Goal: Check status: Check status

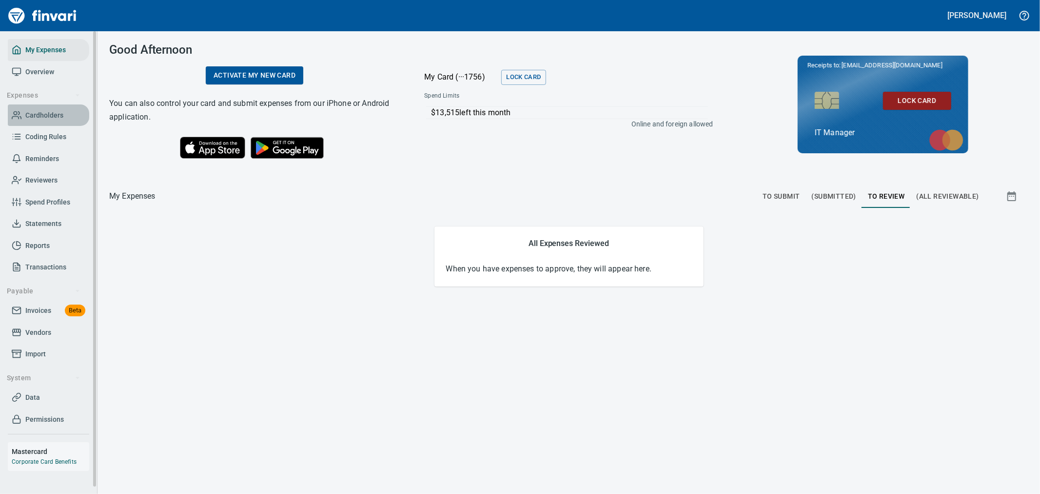
click at [38, 105] on link "Cardholders" at bounding box center [48, 115] width 81 height 22
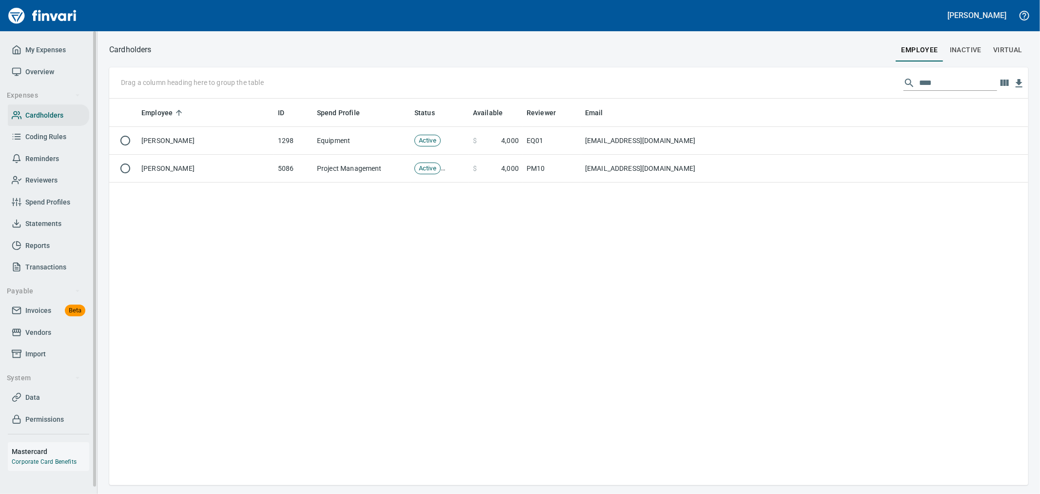
scroll to position [378, 911]
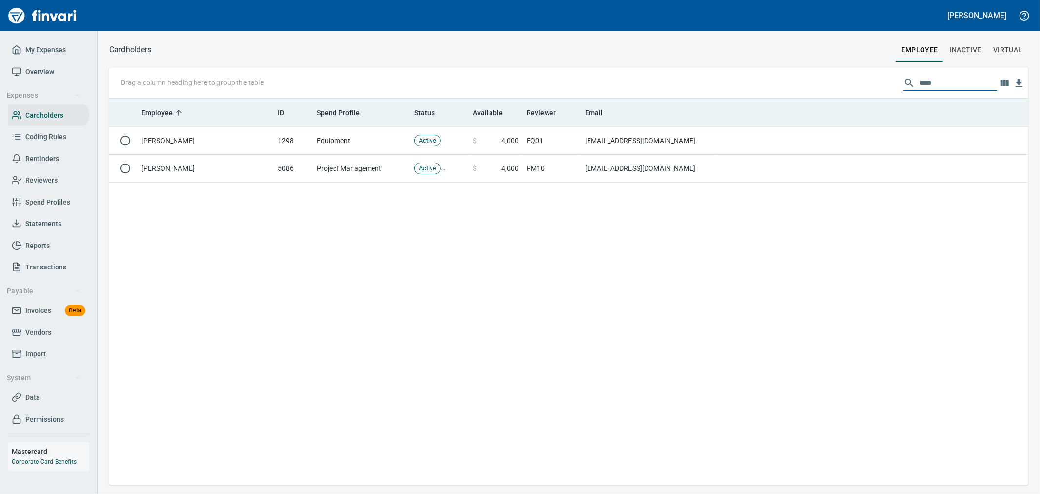
drag, startPoint x: 957, startPoint y: 83, endPoint x: 553, endPoint y: 100, distance: 403.8
click at [553, 100] on div "Drag a column heading here to group the table **** Employee ID Spend Profile St…" at bounding box center [569, 276] width 920 height 418
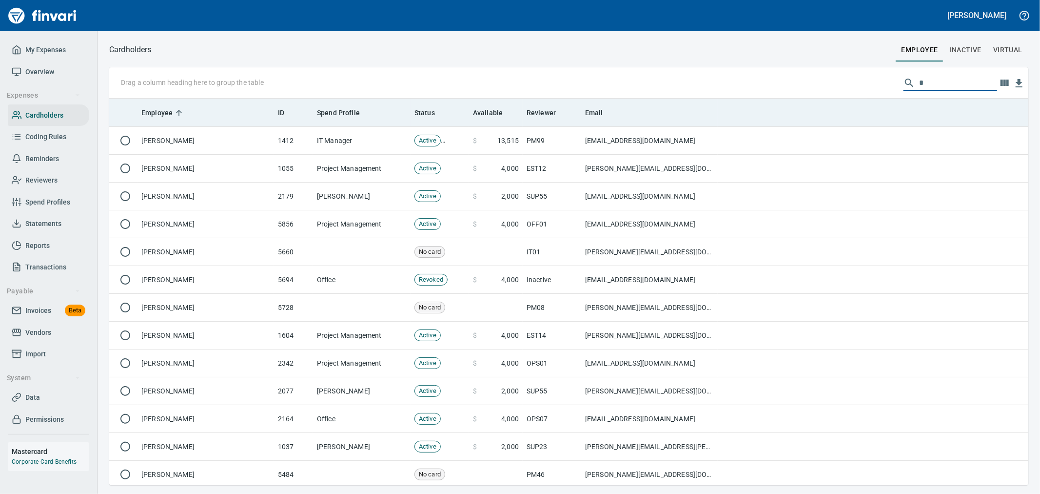
scroll to position [378, 903]
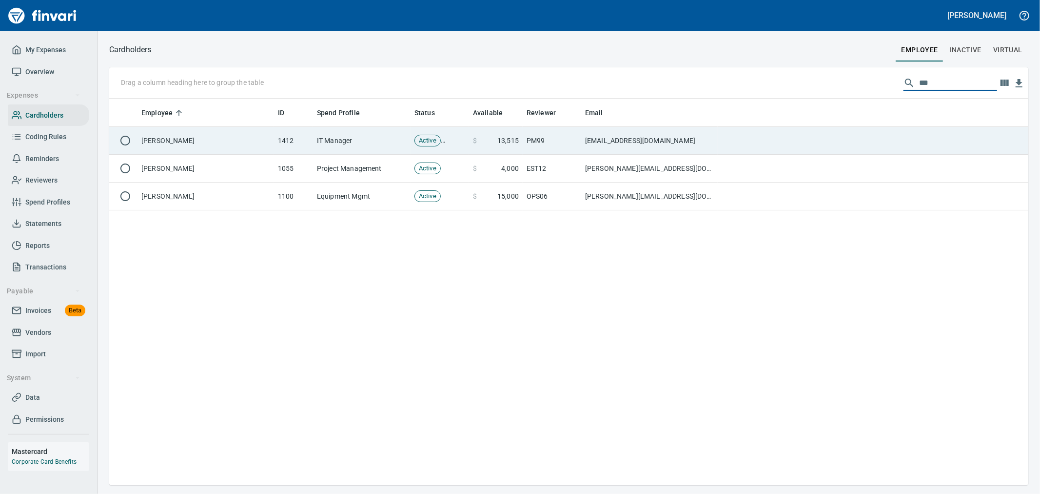
type input "***"
click at [561, 143] on td "PM99" at bounding box center [552, 141] width 59 height 28
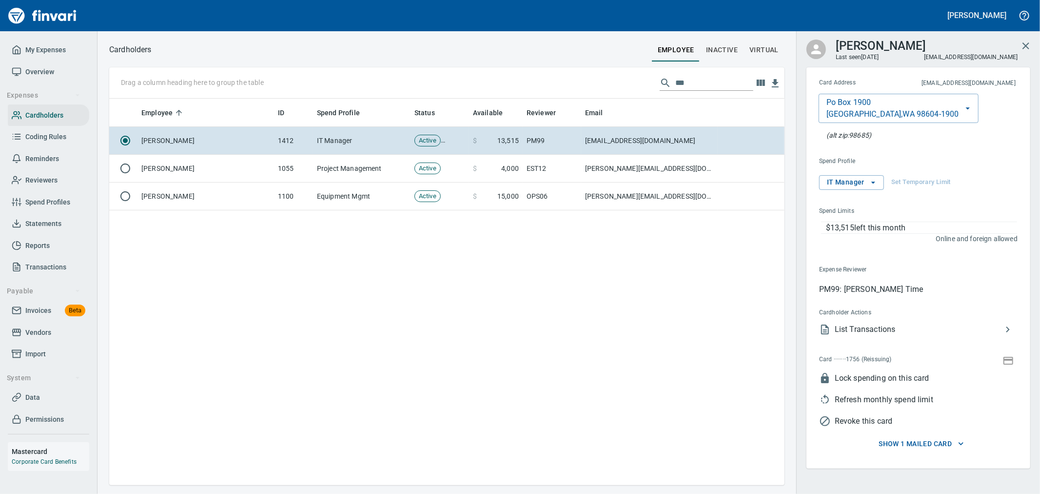
scroll to position [378, 667]
click at [903, 327] on span "List Transactions" at bounding box center [918, 329] width 167 height 12
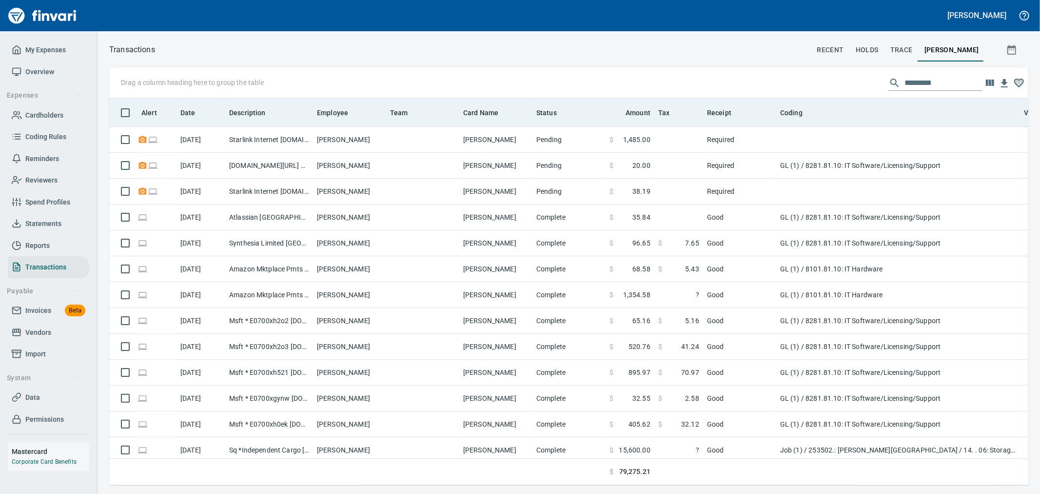
scroll to position [370, 903]
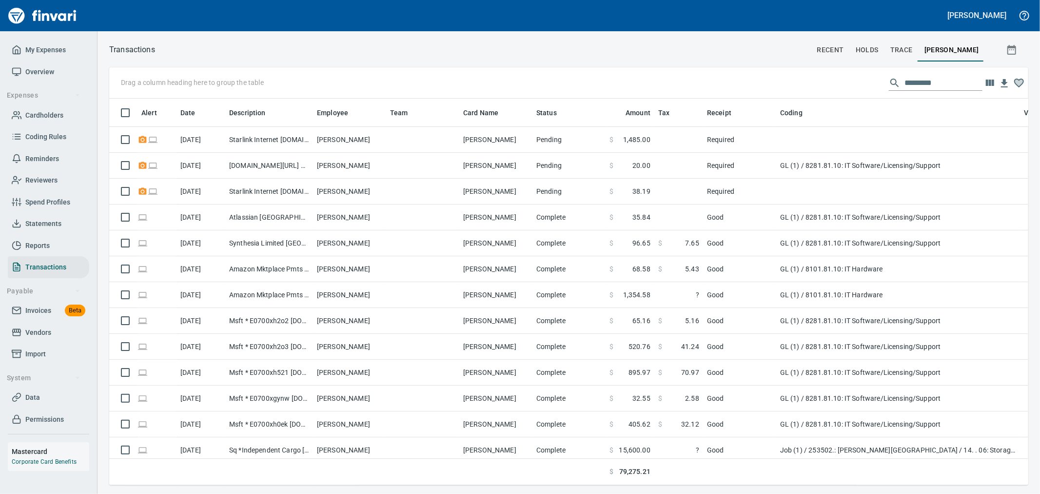
click at [906, 80] on input "text" at bounding box center [944, 83] width 78 height 16
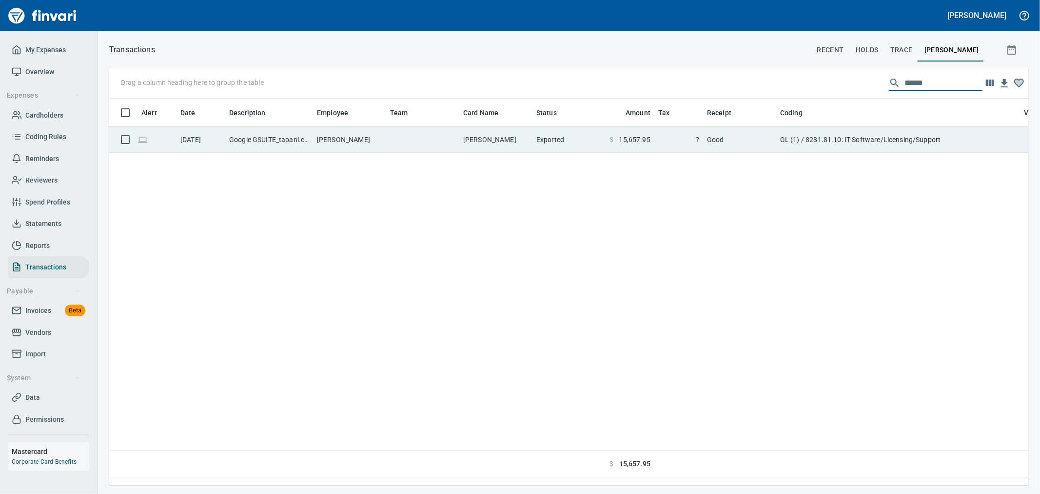
type input "******"
click at [795, 147] on td "GL (1) / 8281.81.10: IT Software/Licensing/Support" at bounding box center [899, 140] width 244 height 26
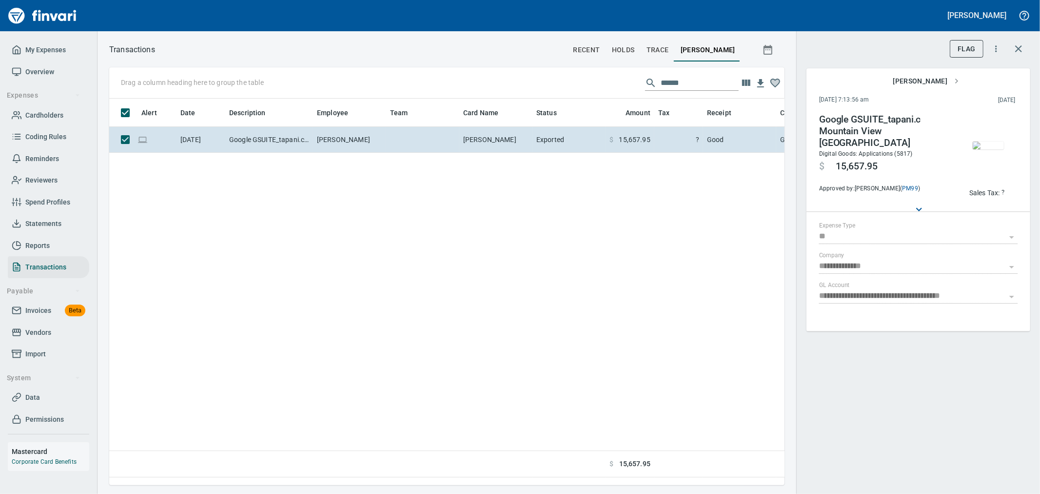
scroll to position [370, 667]
click at [978, 141] on img "button" at bounding box center [988, 145] width 31 height 8
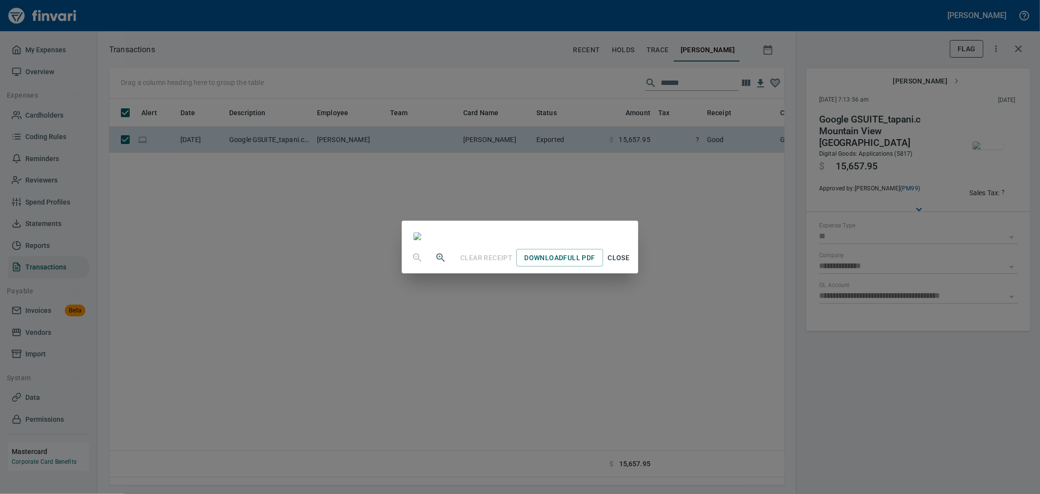
click at [635, 267] on button "Close" at bounding box center [618, 258] width 31 height 18
